Goal: Information Seeking & Learning: Learn about a topic

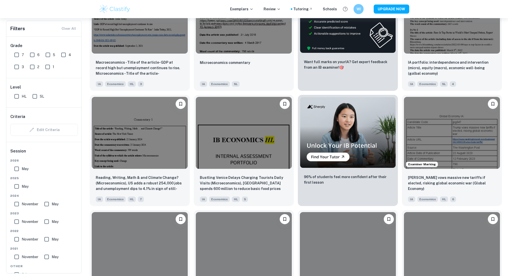
scroll to position [254, 0]
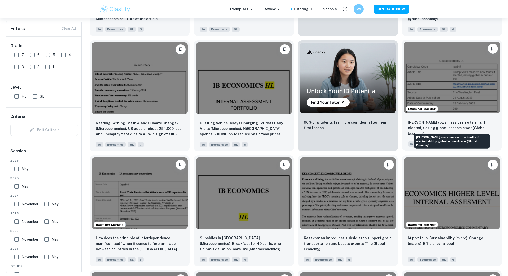
click at [451, 127] on p "[PERSON_NAME] vows massive new tariffs if elected, risking global economic war …" at bounding box center [452, 128] width 88 height 17
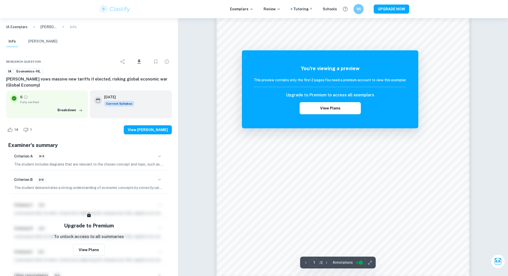
scroll to position [495, 0]
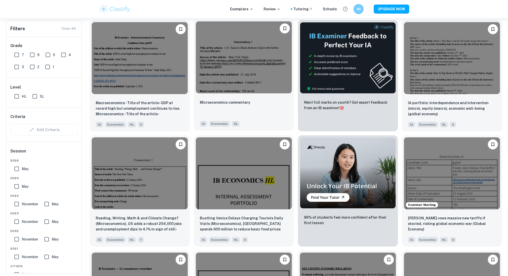
scroll to position [228, 0]
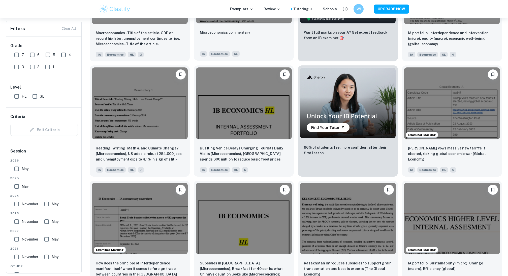
click at [254, 135] on img at bounding box center [244, 104] width 96 height 72
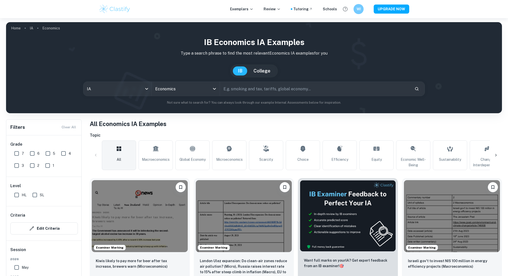
scroll to position [71, 0]
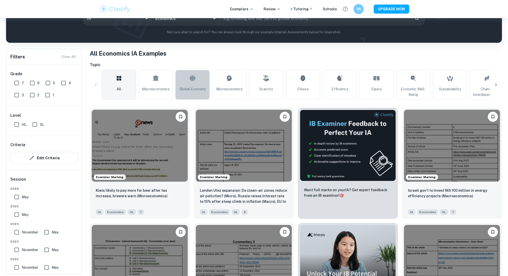
click at [195, 85] on link "Global Economy" at bounding box center [192, 85] width 34 height 30
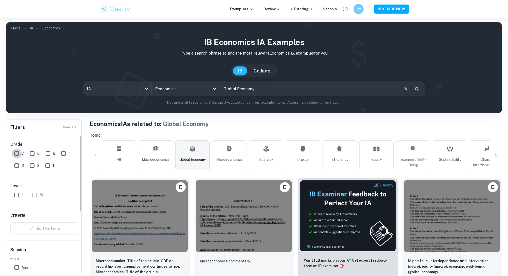
click at [19, 151] on input "7" at bounding box center [17, 154] width 10 height 10
checkbox input "true"
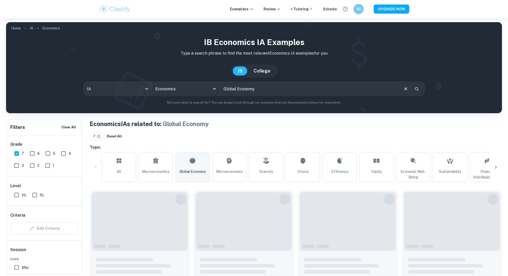
click at [31, 151] on input "6" at bounding box center [32, 154] width 10 height 10
checkbox input "true"
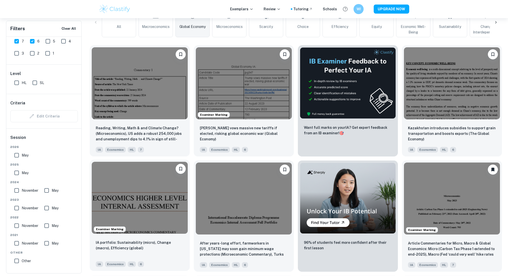
scroll to position [163, 0]
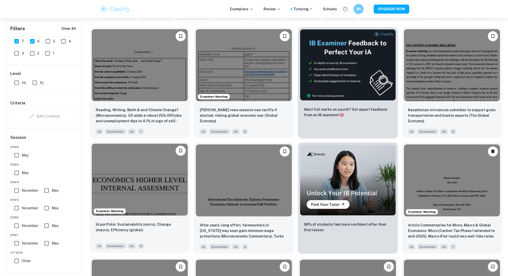
click at [152, 213] on img at bounding box center [140, 180] width 96 height 72
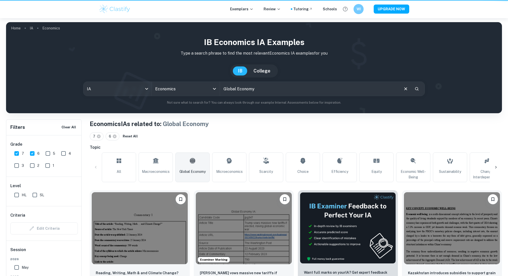
scroll to position [163, 0]
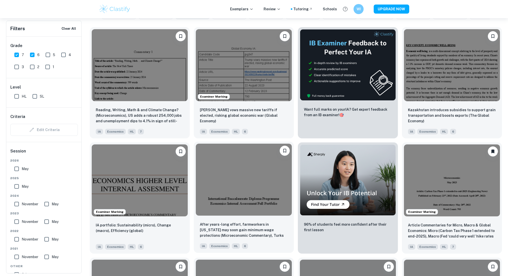
click at [244, 207] on img at bounding box center [244, 180] width 96 height 72
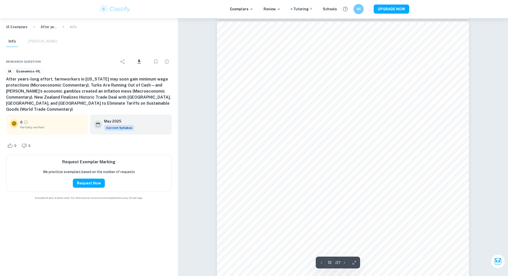
scroll to position [4064, 0]
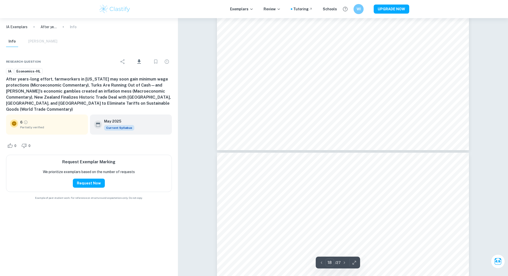
type input "17"
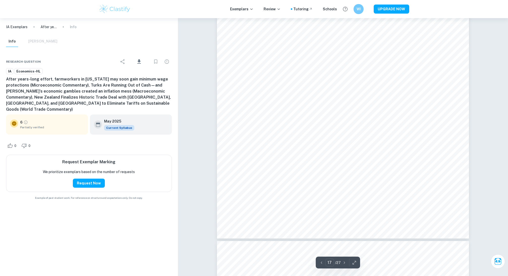
scroll to position [6036, 0]
